Goal: Communication & Community: Answer question/provide support

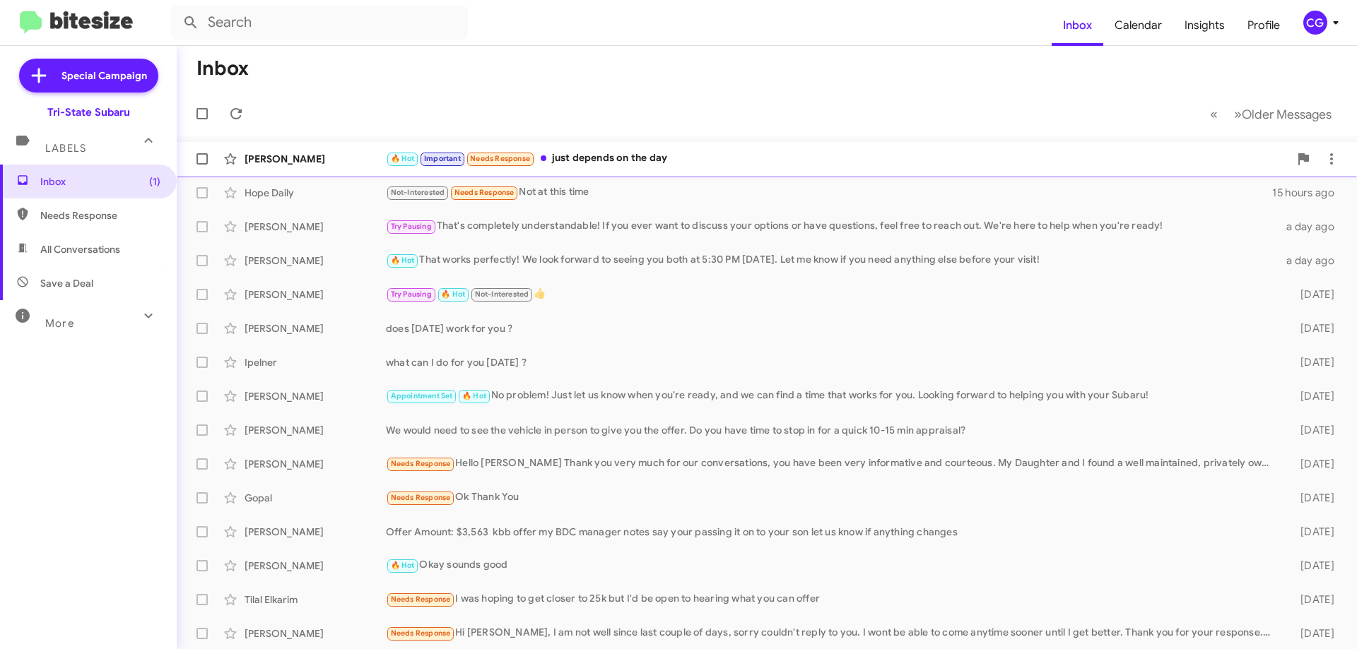
click at [698, 156] on div "🔥 Hot Important Needs Response just depends on the day" at bounding box center [837, 159] width 903 height 16
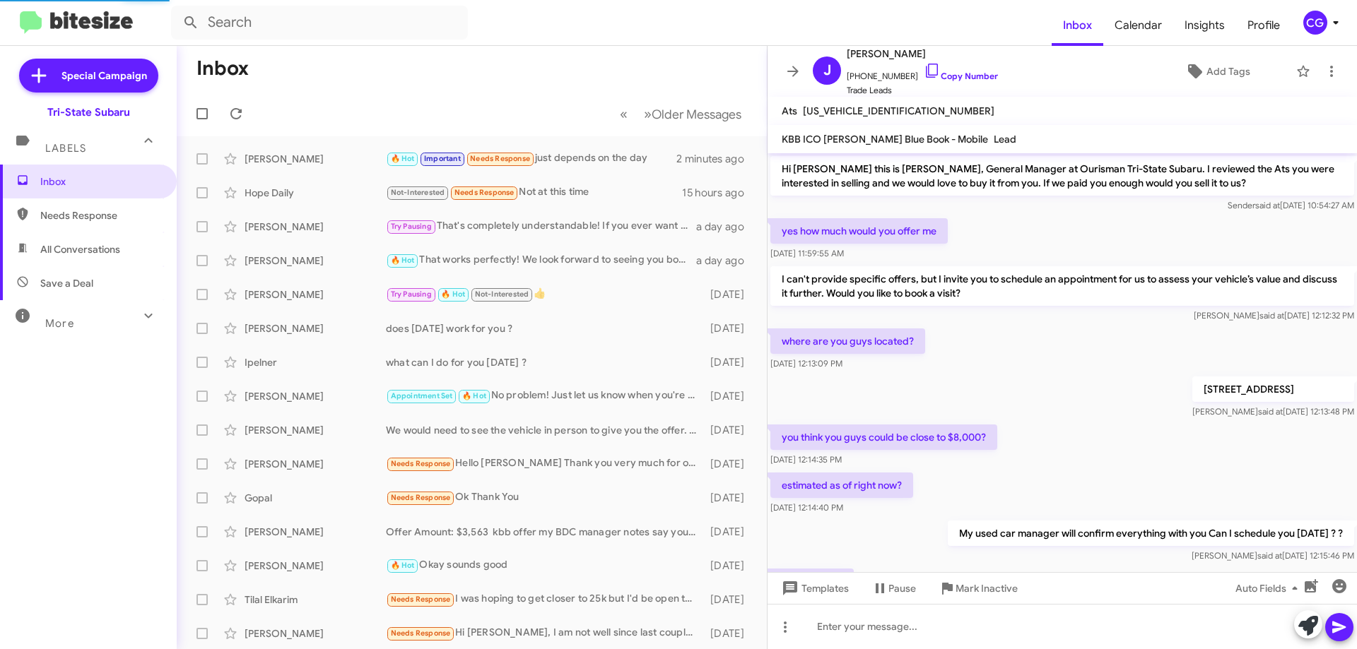
scroll to position [383, 0]
